Goal: Task Accomplishment & Management: Manage account settings

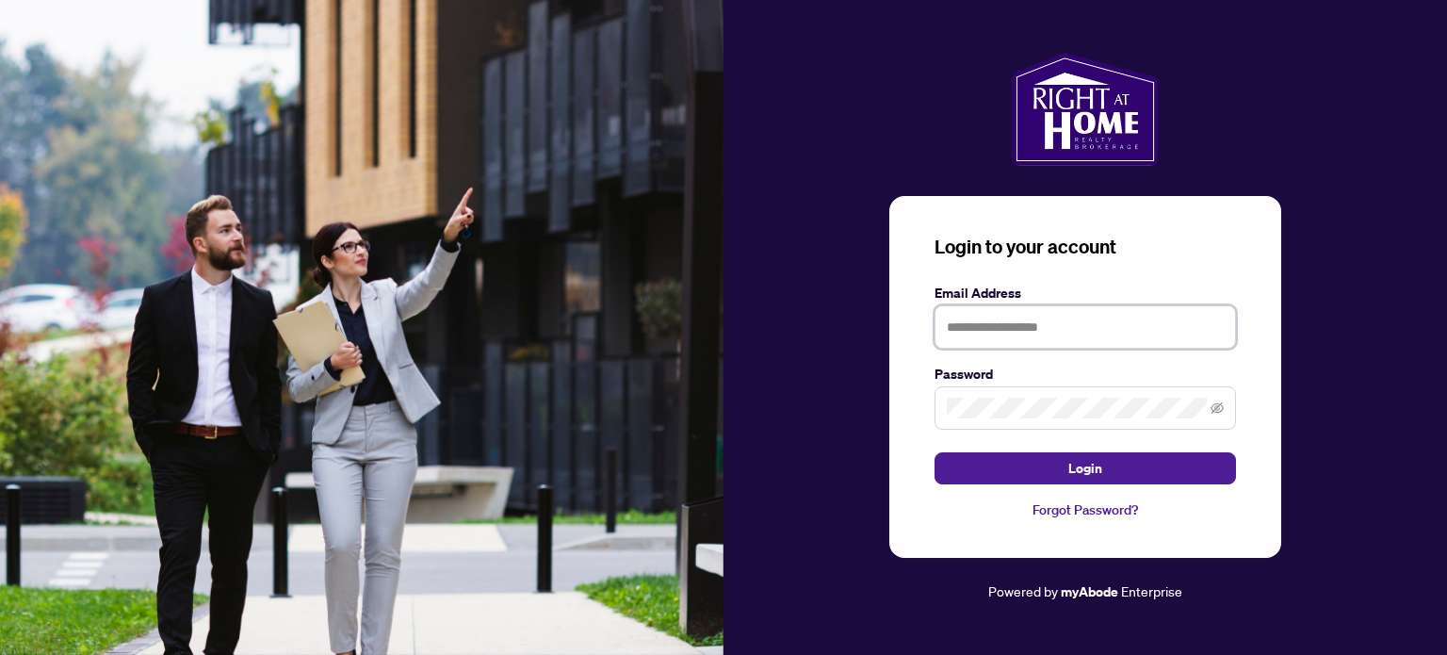
click at [952, 327] on input "text" at bounding box center [1085, 326] width 301 height 43
type input "**********"
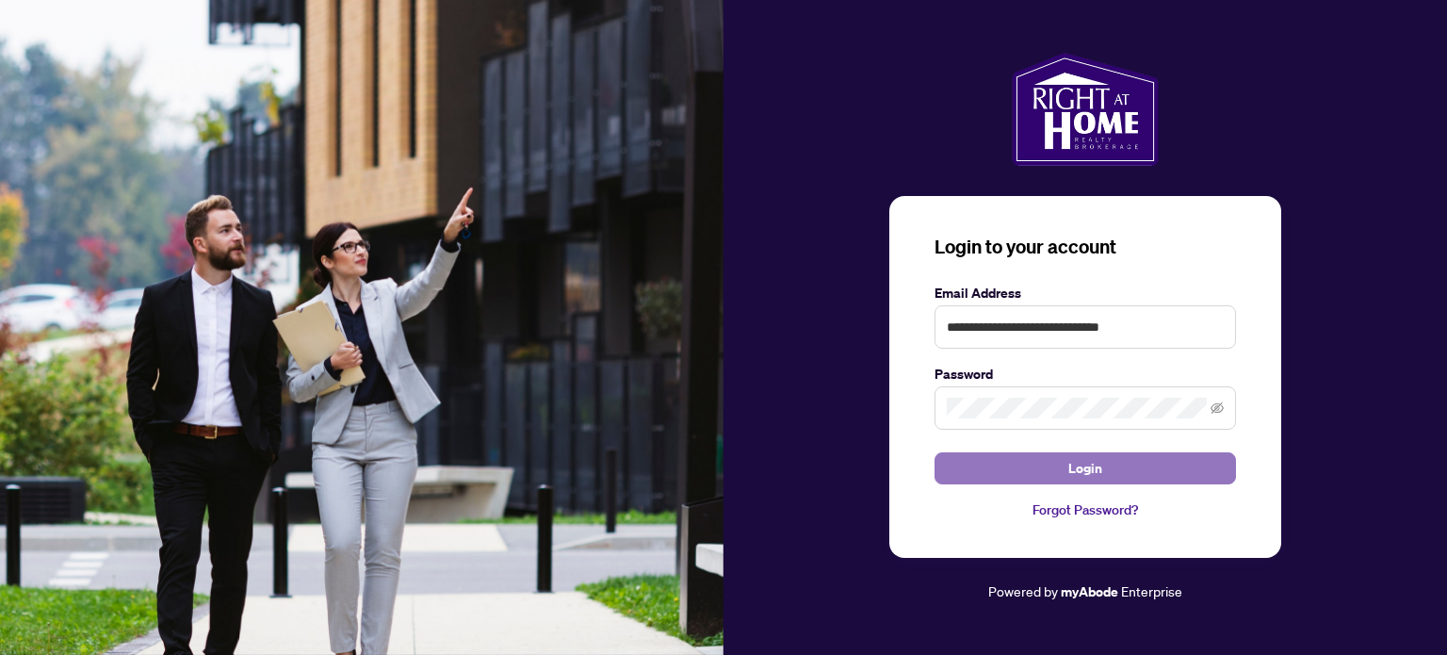
click at [998, 471] on button "Login" at bounding box center [1085, 468] width 301 height 32
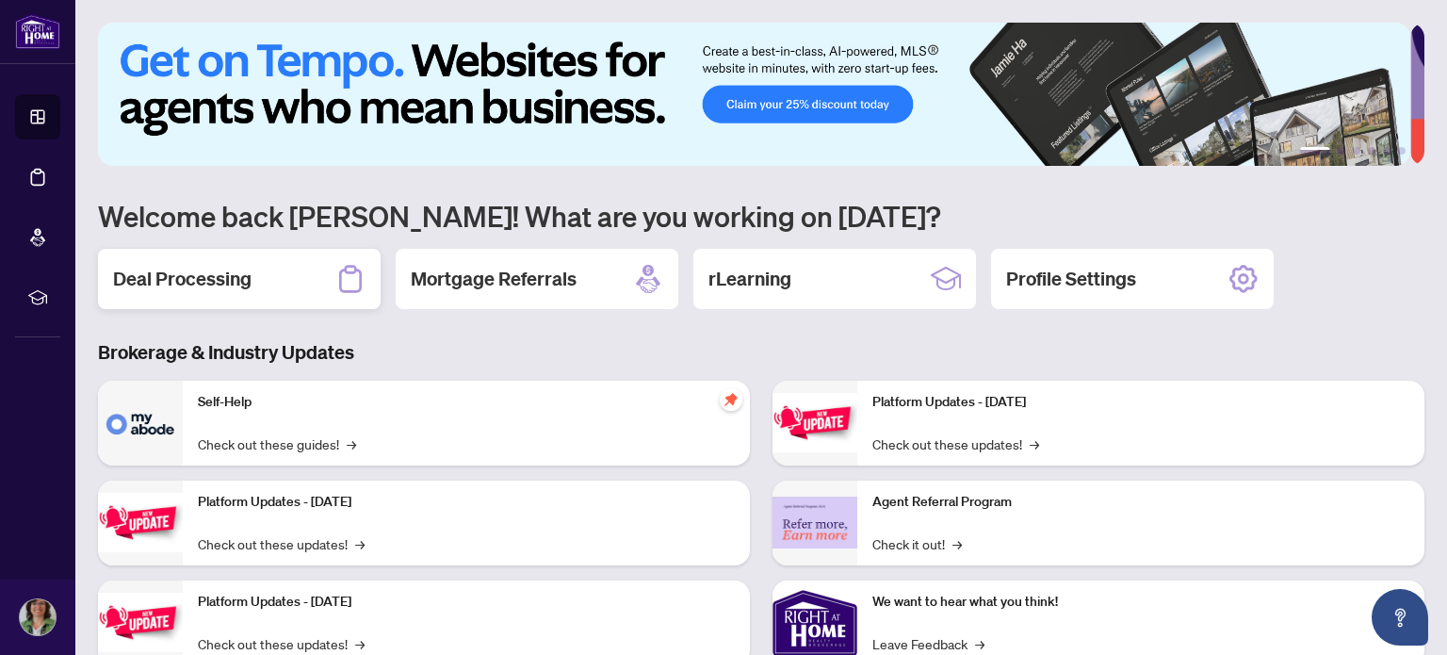
click at [193, 273] on h2 "Deal Processing" at bounding box center [182, 279] width 138 height 26
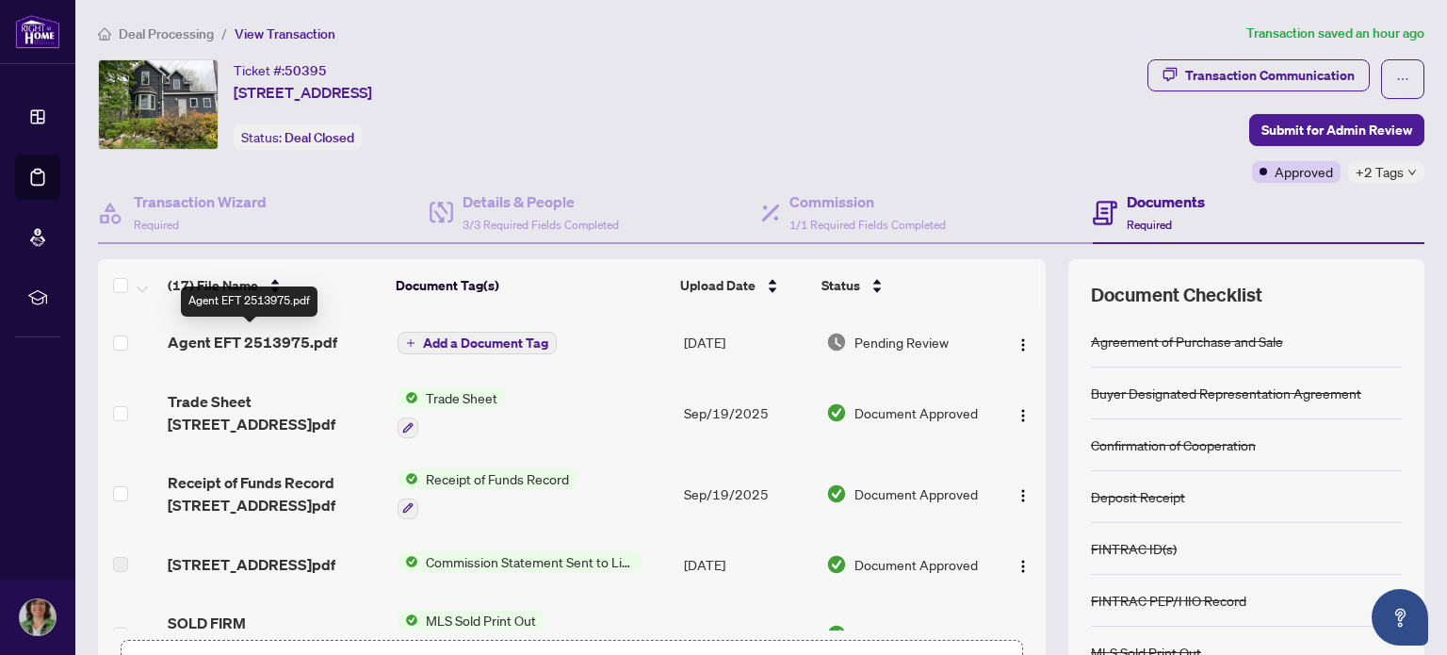
click at [269, 334] on span "Agent EFT 2513975.pdf" at bounding box center [253, 342] width 170 height 23
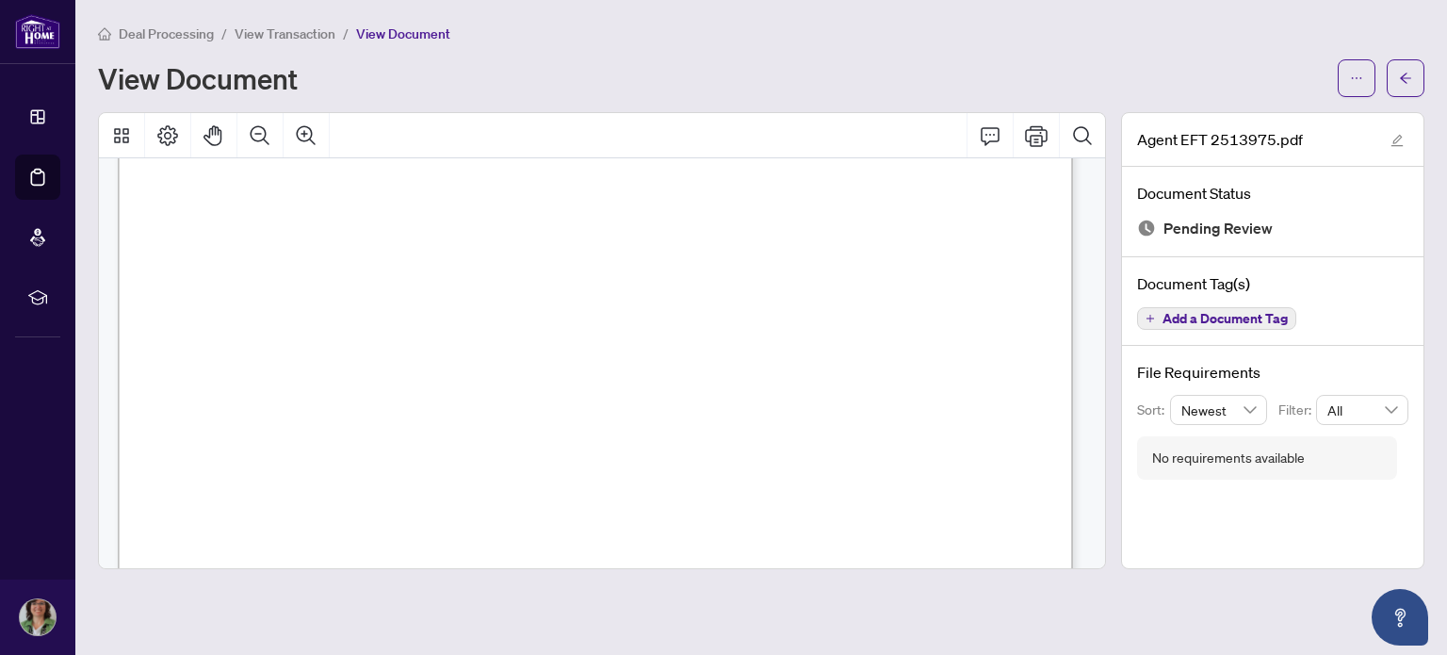
scroll to position [746, 0]
drag, startPoint x: 919, startPoint y: 389, endPoint x: 857, endPoint y: 391, distance: 61.3
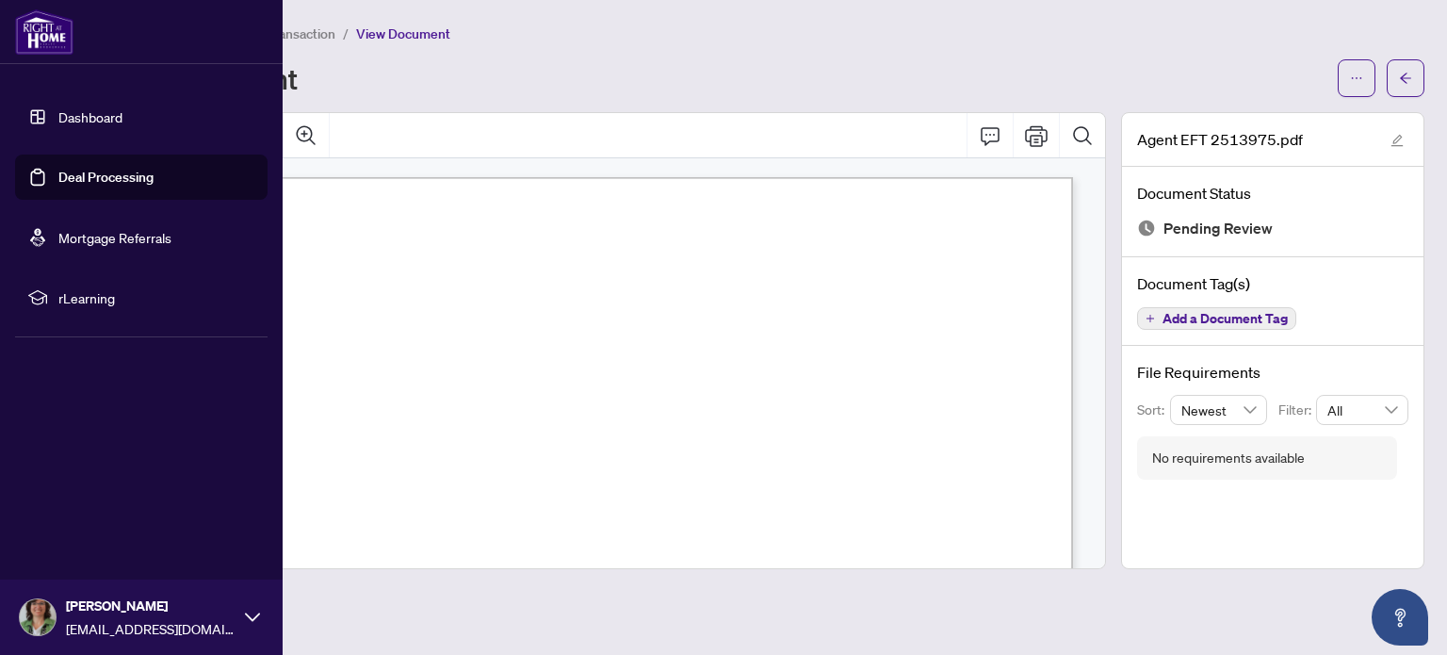
click at [98, 171] on link "Deal Processing" at bounding box center [105, 177] width 95 height 17
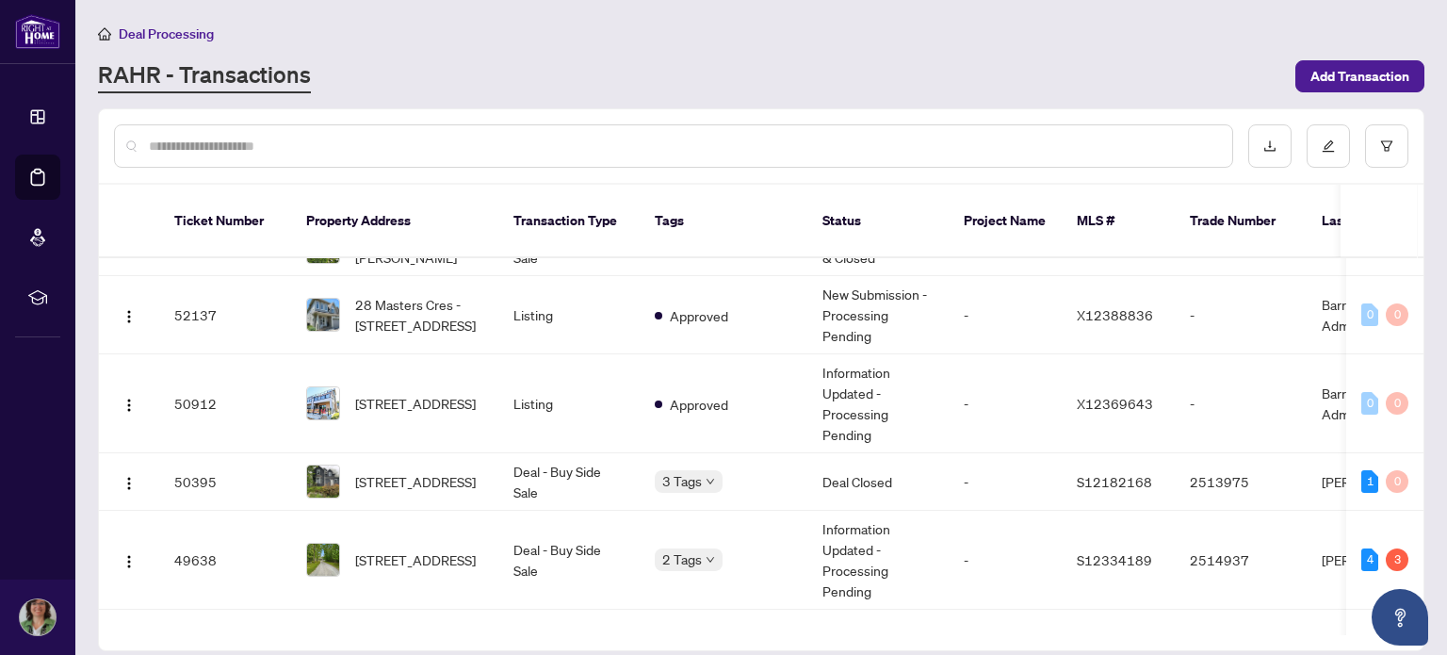
scroll to position [209, 0]
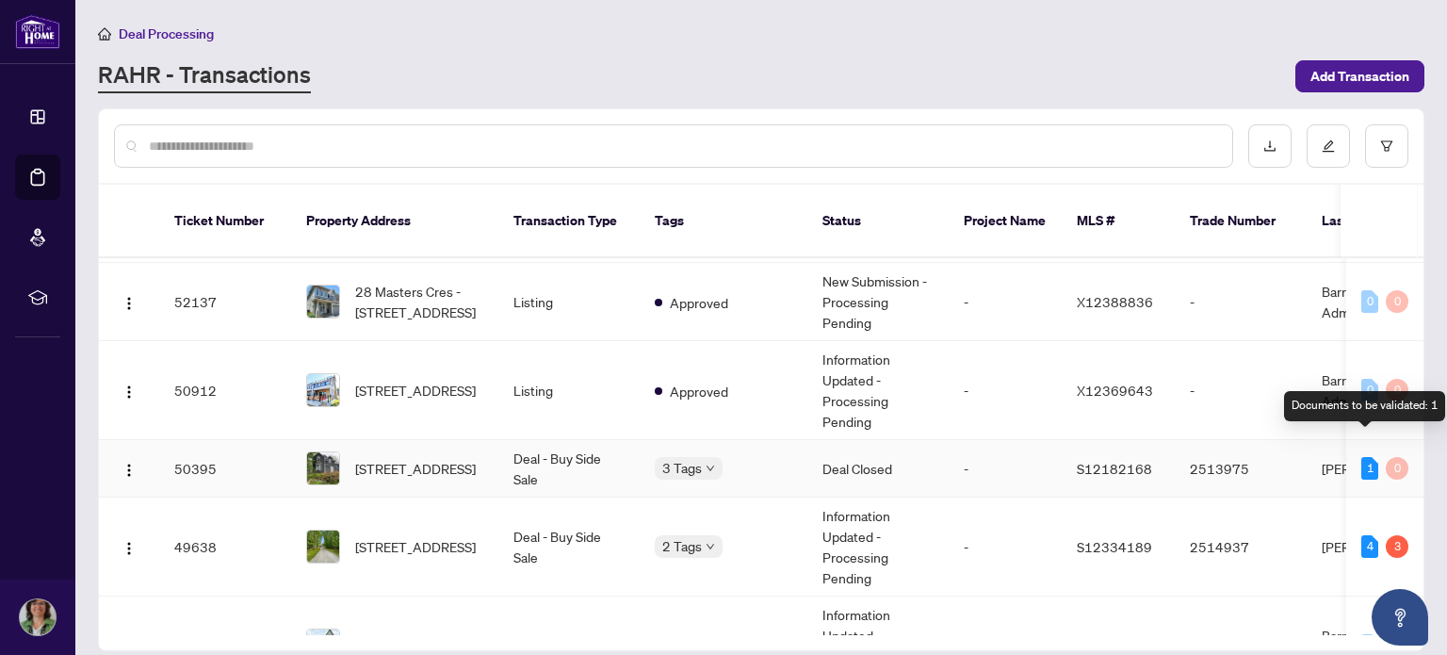
click at [1365, 457] on div "1" at bounding box center [1369, 468] width 17 height 23
click at [1361, 457] on div "1" at bounding box center [1369, 468] width 17 height 23
click at [570, 444] on td "Deal - Buy Side Sale" at bounding box center [568, 468] width 141 height 57
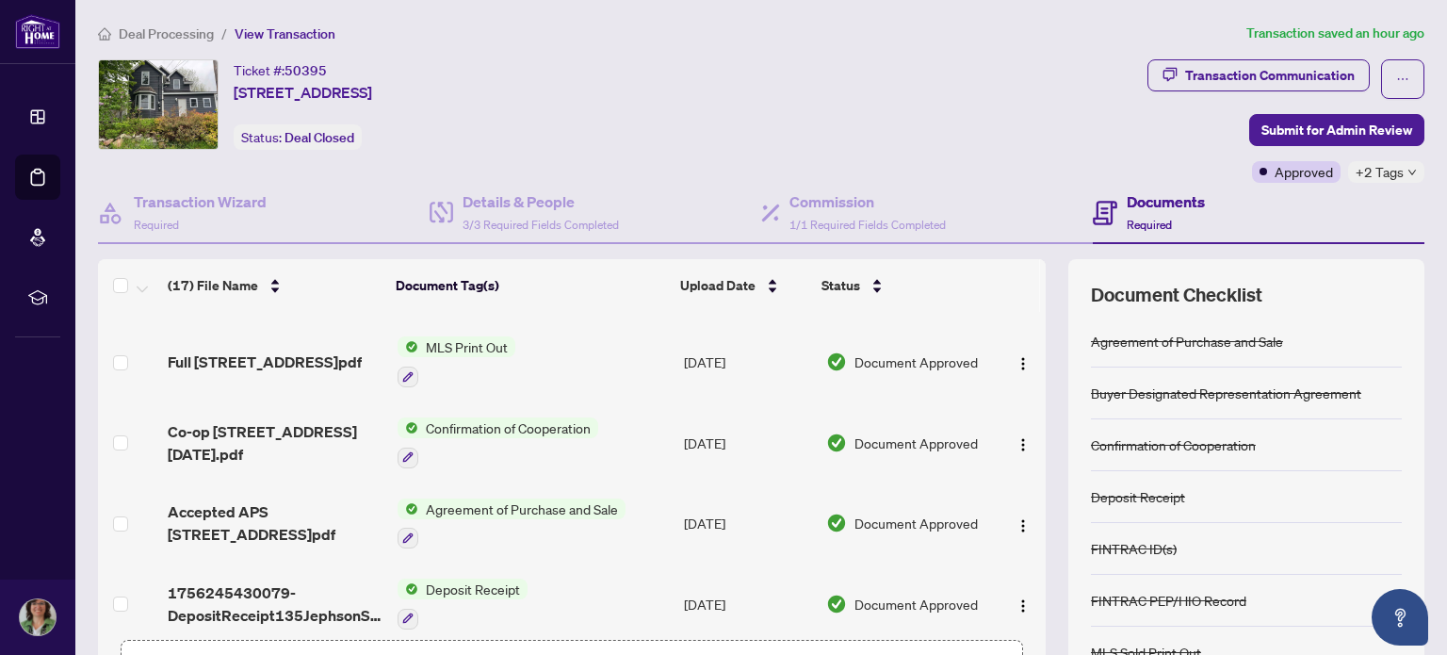
drag, startPoint x: 1025, startPoint y: 568, endPoint x: 1027, endPoint y: 405, distance: 163.0
click at [1027, 405] on div "Agent EFT 2513975.pdf Add a Document Tag Sep/29/2025 Pending Review Trade Sheet…" at bounding box center [572, 471] width 948 height 318
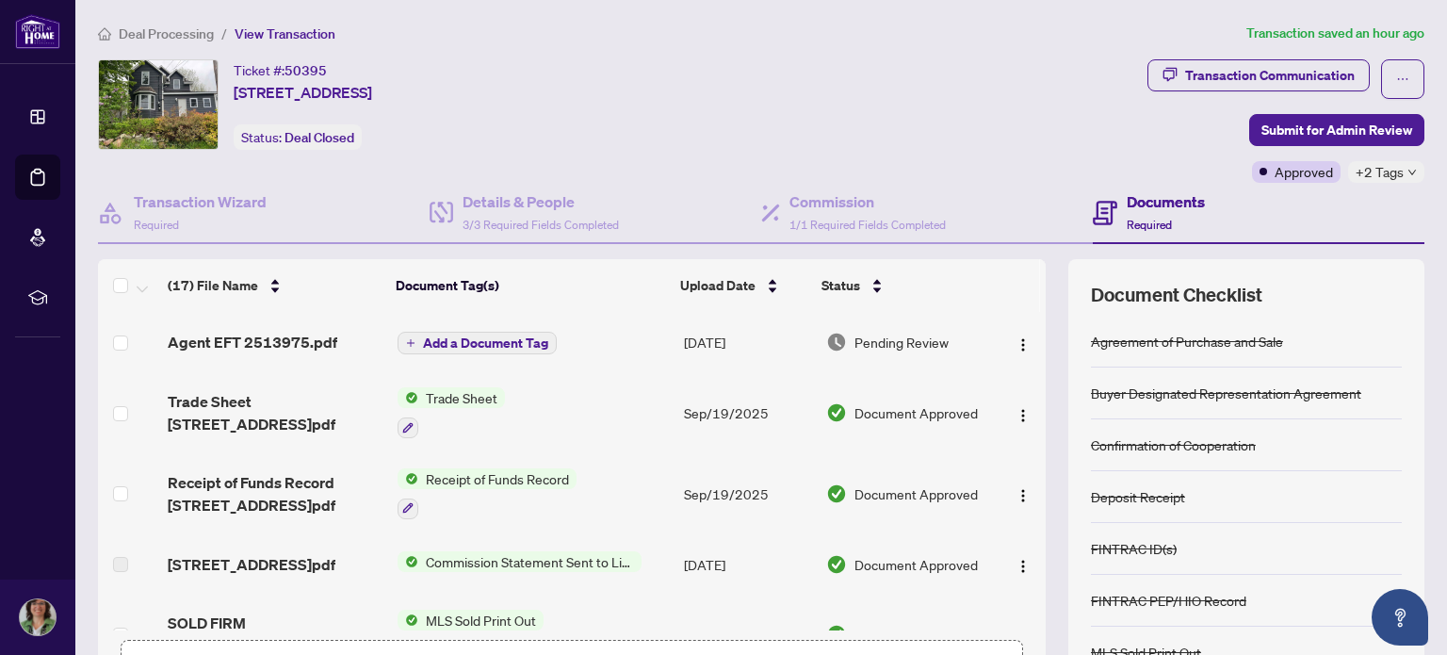
click at [1021, 145] on div "Ticket #: 50395 135 Jephson St, Tay, Ontario L0K 2A0, Canada Status: Deal Closed" at bounding box center [619, 104] width 1042 height 90
